Goal: Find contact information: Obtain details needed to contact an individual or organization

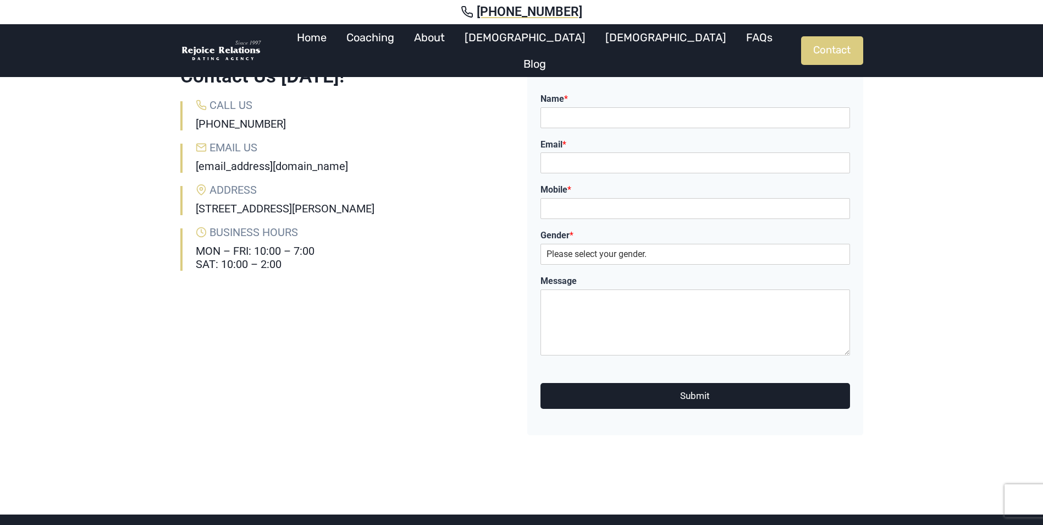
scroll to position [110, 0]
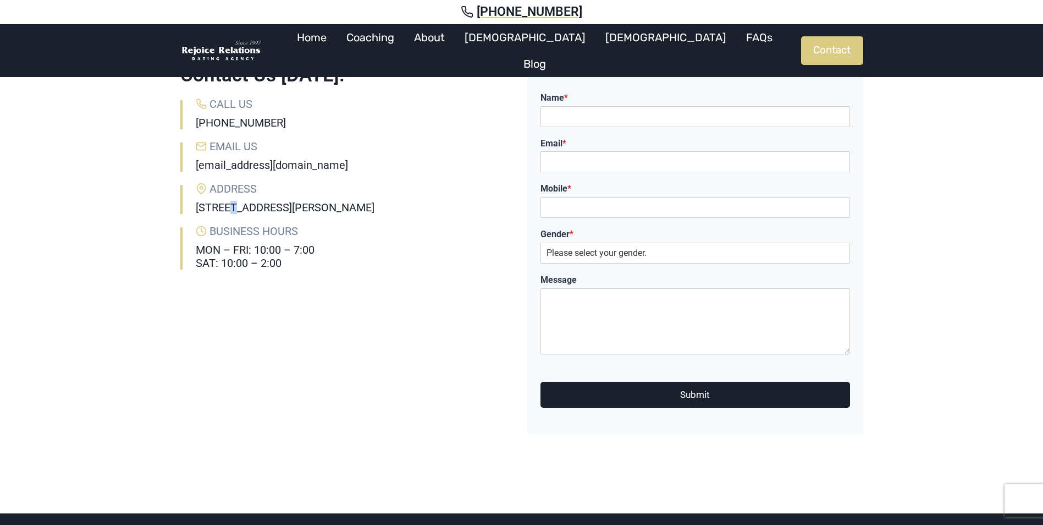
drag, startPoint x: 229, startPoint y: 211, endPoint x: 223, endPoint y: 213, distance: 5.7
click at [223, 213] on h6 "[STREET_ADDRESS][PERSON_NAME]" at bounding box center [356, 207] width 321 height 13
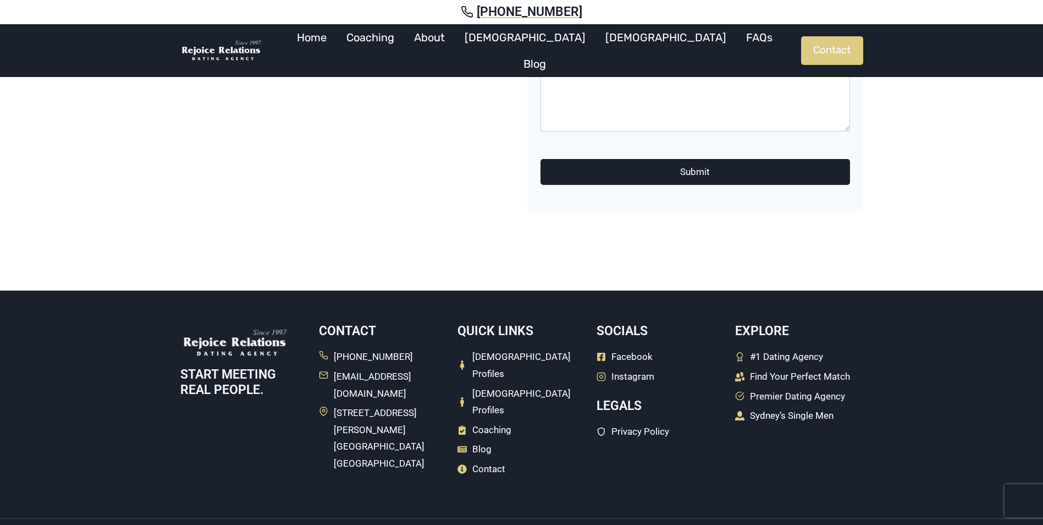
scroll to position [334, 0]
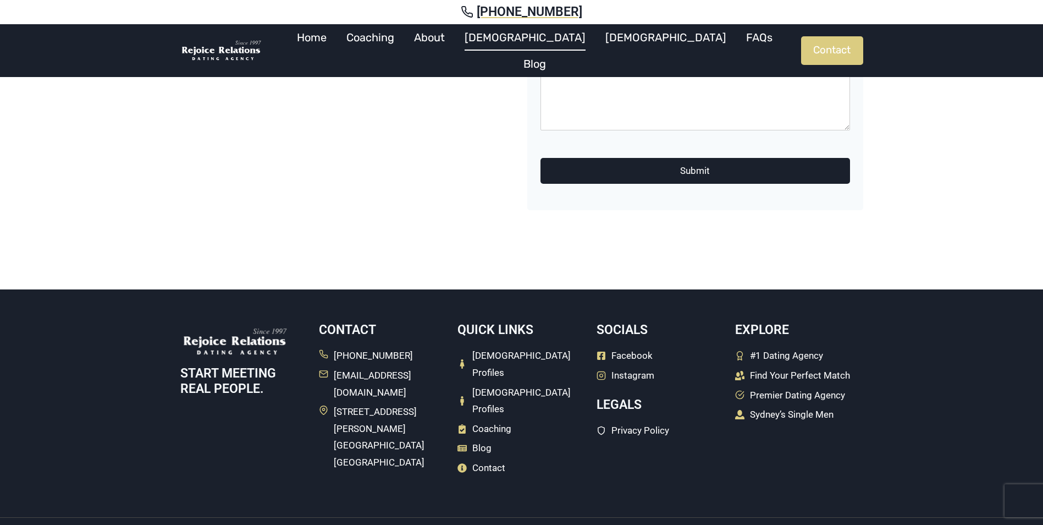
click at [533, 51] on link "[DEMOGRAPHIC_DATA]" at bounding box center [525, 37] width 141 height 26
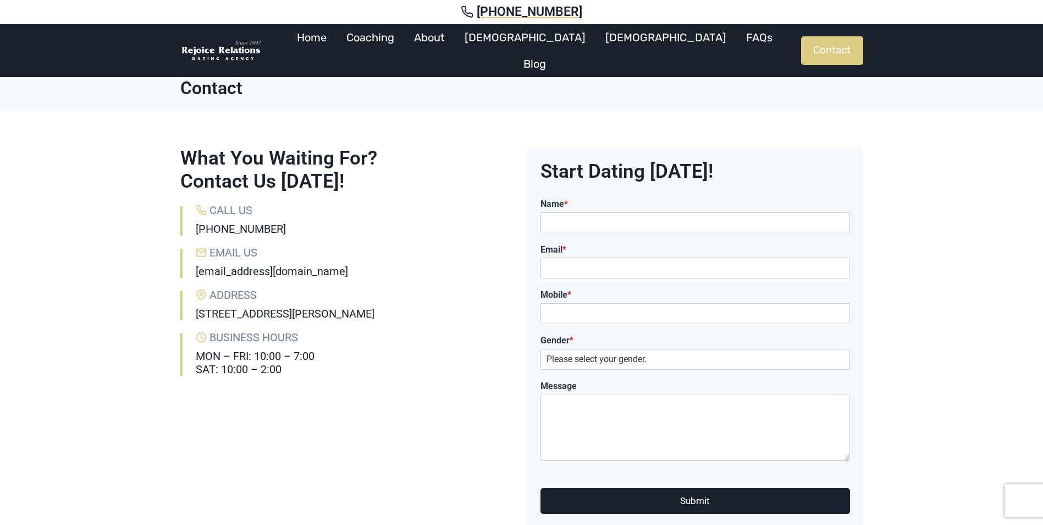
drag, startPoint x: 354, startPoint y: 313, endPoint x: 197, endPoint y: 306, distance: 156.9
click at [197, 307] on h6 "[STREET_ADDRESS][PERSON_NAME]" at bounding box center [356, 313] width 321 height 13
click at [397, 306] on div "Address [STREET_ADDRESS][PERSON_NAME]" at bounding box center [356, 305] width 321 height 29
drag, startPoint x: 344, startPoint y: 318, endPoint x: 176, endPoint y: 318, distance: 167.7
click at [176, 318] on div "What You Waiting For? Contact Us [DATE]! Call Us [PHONE_NUMBER] Email Us [EMAIL…" at bounding box center [521, 365] width 709 height 507
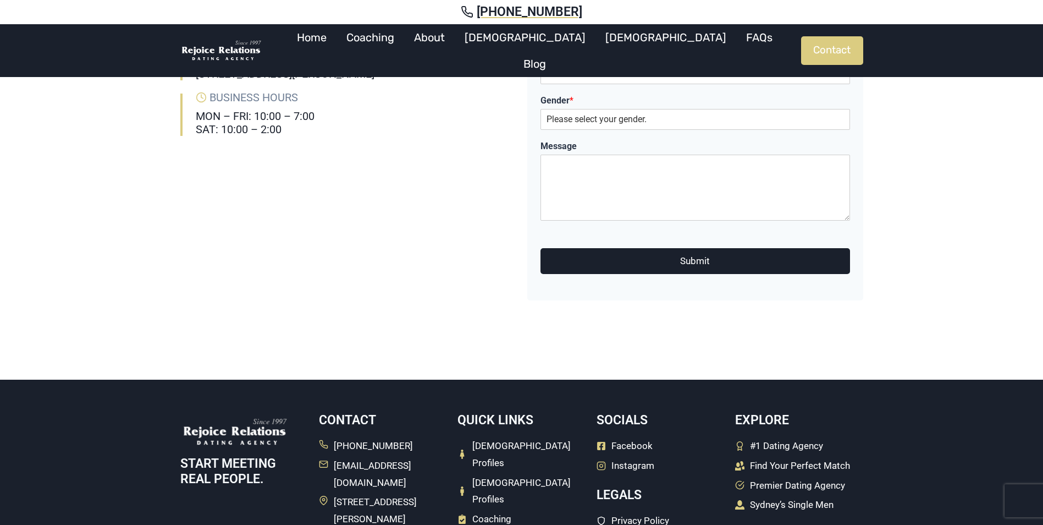
scroll to position [224, 0]
